Goal: Navigation & Orientation: Find specific page/section

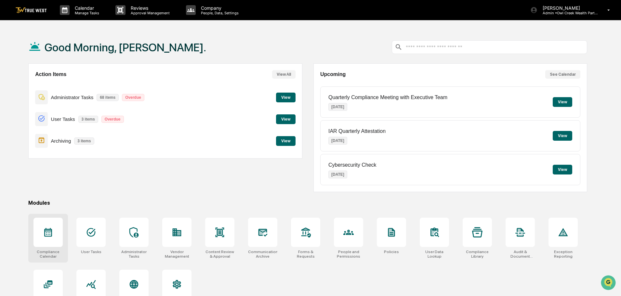
click at [46, 233] on icon at bounding box center [48, 232] width 8 height 9
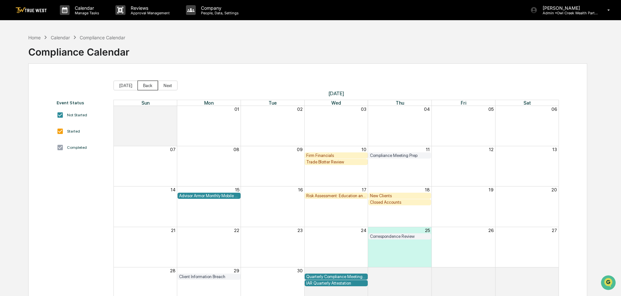
click at [147, 86] on button "Back" at bounding box center [148, 86] width 20 height 10
